Goal: Communication & Community: Participate in discussion

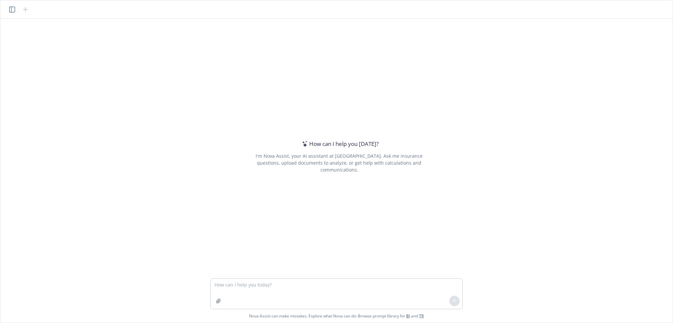
click at [265, 281] on textarea at bounding box center [337, 294] width 252 height 30
